Goal: Transaction & Acquisition: Subscribe to service/newsletter

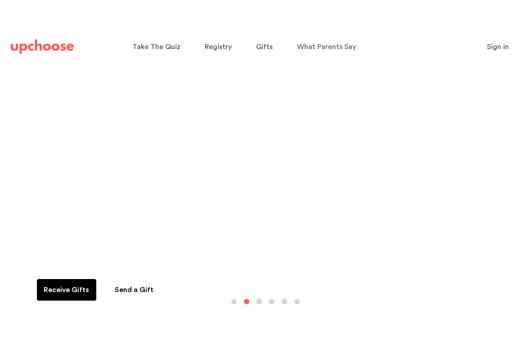
scroll to position [70, 0]
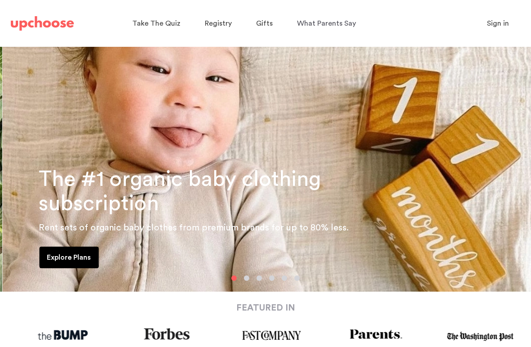
click at [53, 142] on div "The #1 organic baby clothing subscription Rent sets of organic baby clothes fro…" at bounding box center [267, 134] width 531 height 315
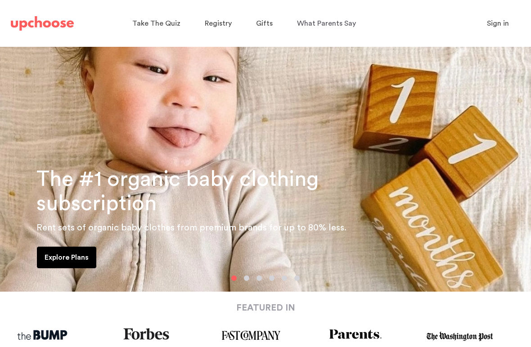
click at [58, 254] on p "Explore Plans" at bounding box center [67, 257] width 44 height 11
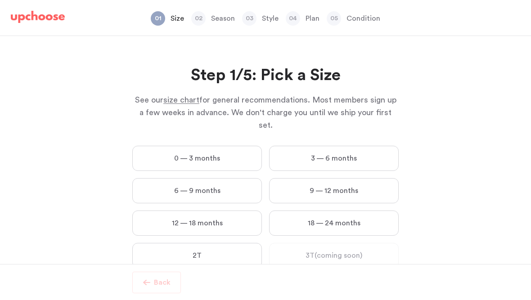
click at [163, 246] on label "2T" at bounding box center [197, 255] width 130 height 25
click at [0, 0] on input "2T" at bounding box center [0, 0] width 0 height 0
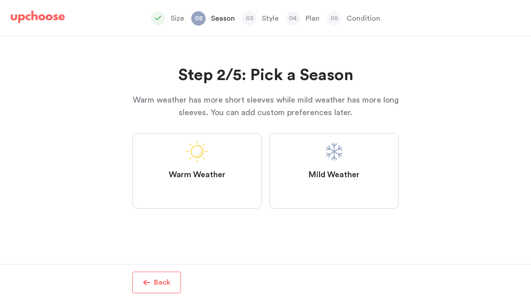
scroll to position [17, 0]
click at [385, 185] on label "Mild Weather" at bounding box center [334, 171] width 130 height 76
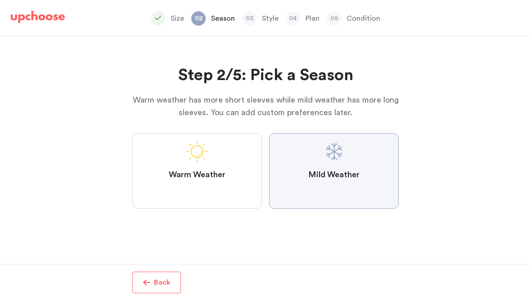
click at [0, 0] on Weather "Mild Weather" at bounding box center [0, 0] width 0 height 0
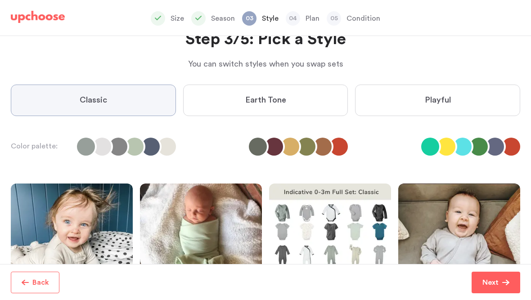
scroll to position [36, 0]
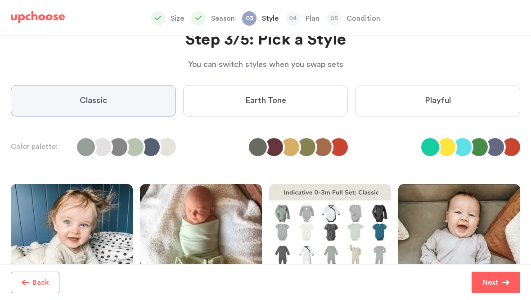
click at [480, 146] on li at bounding box center [479, 147] width 18 height 18
click at [489, 107] on label "Playful" at bounding box center [437, 101] width 165 height 32
click at [0, 0] on input "Playful" at bounding box center [0, 0] width 0 height 0
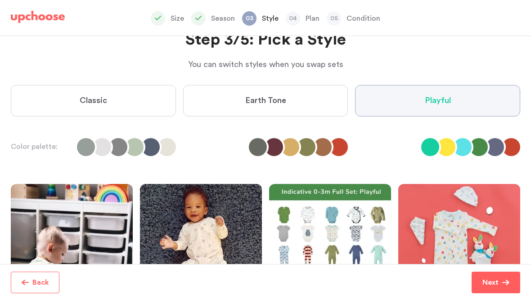
click at [497, 98] on label "Playful" at bounding box center [437, 101] width 165 height 32
click at [0, 0] on input "Playful" at bounding box center [0, 0] width 0 height 0
click at [481, 156] on div "Step 3/5: Pick a Style You can switch styles when you swap sets Step 3/5: Pick …" at bounding box center [266, 150] width 510 height 228
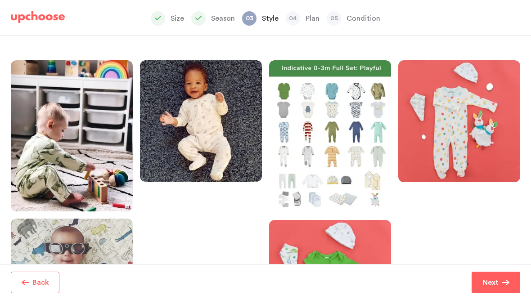
scroll to position [160, 0]
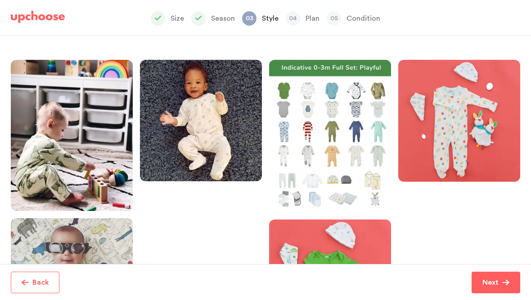
click at [333, 137] on div at bounding box center [330, 136] width 122 height 153
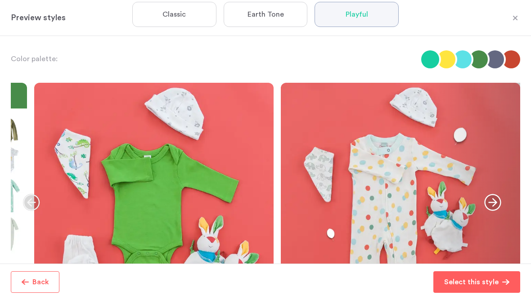
click at [501, 197] on icon "button" at bounding box center [493, 202] width 17 height 17
click at [506, 195] on div at bounding box center [476, 203] width 90 height 240
click at [515, 18] on icon "button" at bounding box center [515, 18] width 5 height 5
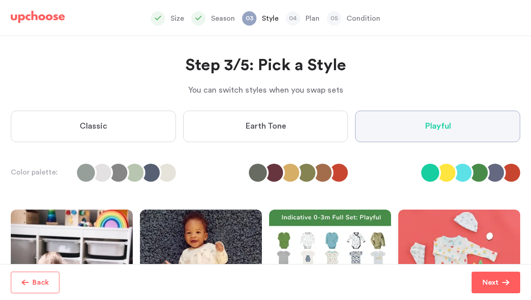
scroll to position [9, 0]
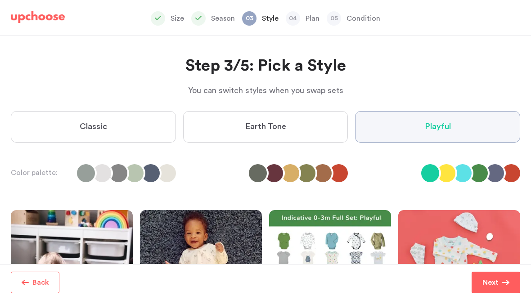
click at [320, 130] on label "Earth Tone" at bounding box center [265, 127] width 165 height 32
click at [0, 0] on Tone "Earth Tone" at bounding box center [0, 0] width 0 height 0
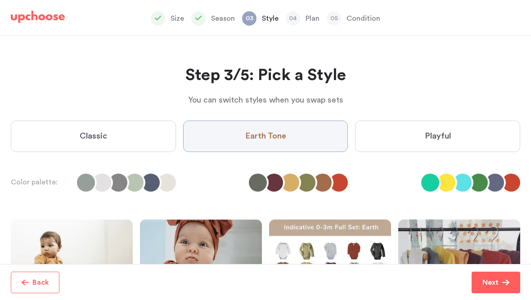
scroll to position [0, 0]
click at [96, 182] on li at bounding box center [102, 183] width 18 height 18
click at [69, 136] on label "Classic" at bounding box center [93, 137] width 165 height 32
click at [0, 0] on input "Classic" at bounding box center [0, 0] width 0 height 0
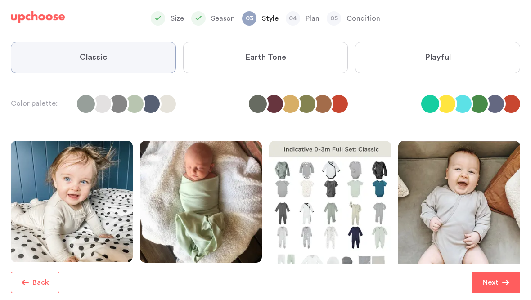
scroll to position [78, 0]
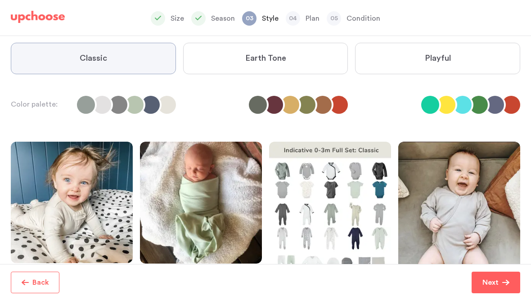
click at [486, 65] on label "Playful" at bounding box center [437, 59] width 165 height 32
click at [0, 0] on input "Playful" at bounding box center [0, 0] width 0 height 0
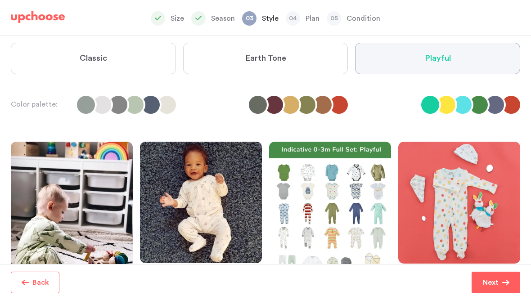
click at [326, 64] on label "Earth Tone" at bounding box center [265, 59] width 165 height 32
click at [0, 0] on Tone "Earth Tone" at bounding box center [0, 0] width 0 height 0
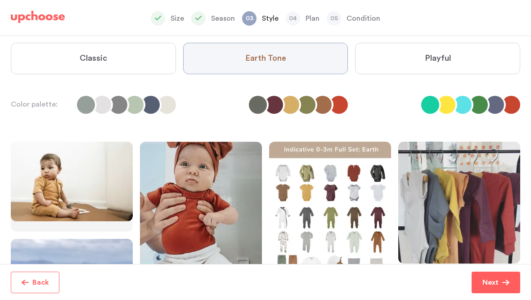
click at [342, 221] on div at bounding box center [330, 218] width 122 height 153
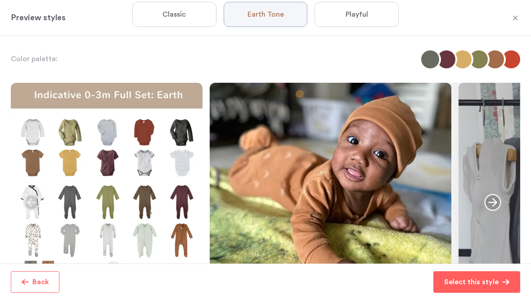
click at [469, 288] on p "Select this style" at bounding box center [472, 282] width 55 height 11
